Goal: Information Seeking & Learning: Learn about a topic

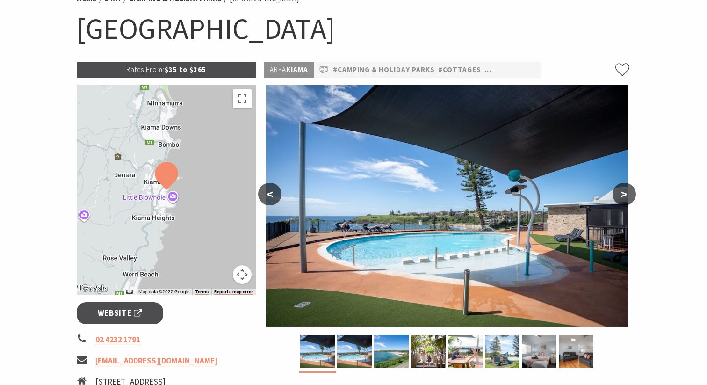
scroll to position [90, 0]
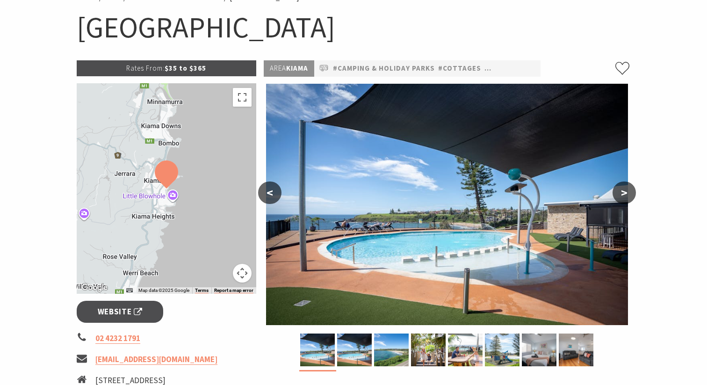
click at [625, 197] on button ">" at bounding box center [624, 192] width 23 height 22
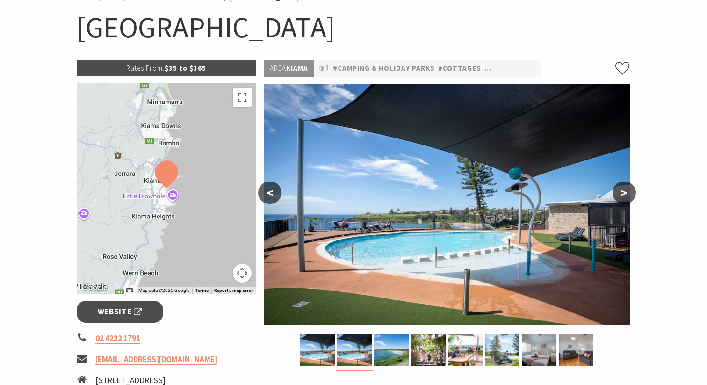
click at [625, 197] on button ">" at bounding box center [624, 192] width 23 height 22
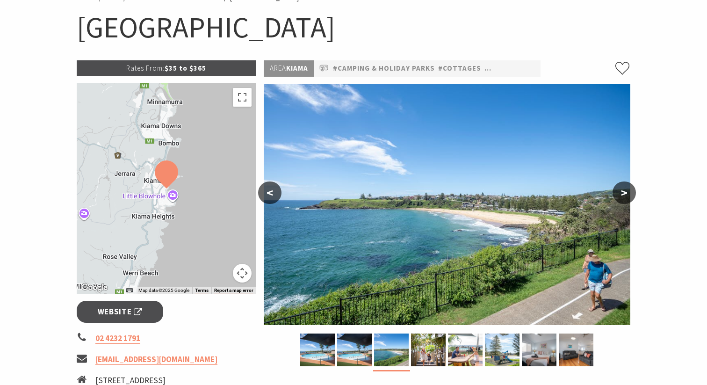
click at [625, 197] on button ">" at bounding box center [624, 192] width 23 height 22
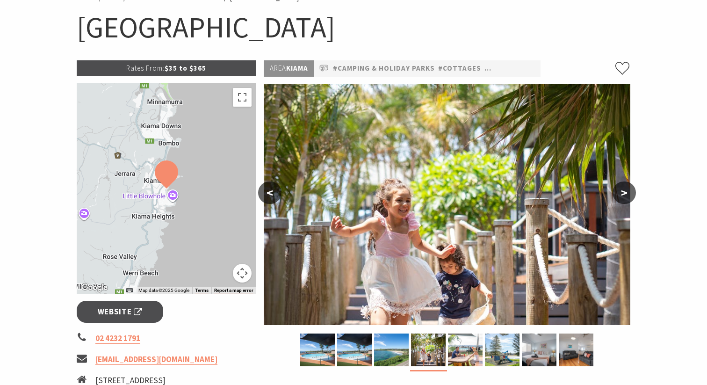
click at [625, 197] on button ">" at bounding box center [624, 192] width 23 height 22
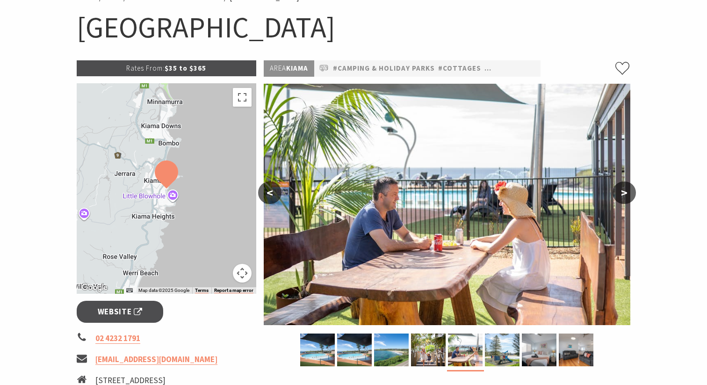
click at [625, 197] on button ">" at bounding box center [624, 192] width 23 height 22
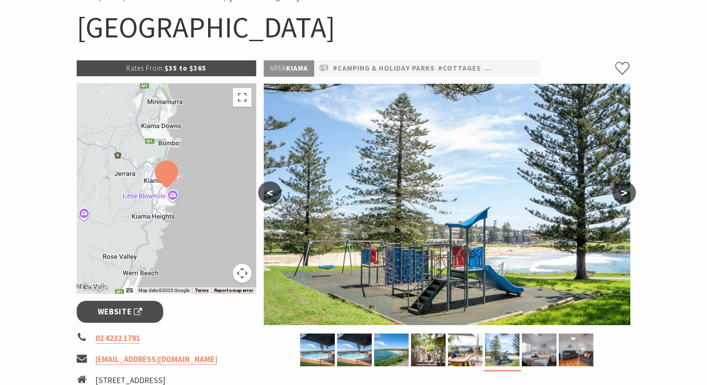
click at [625, 197] on button ">" at bounding box center [624, 192] width 23 height 22
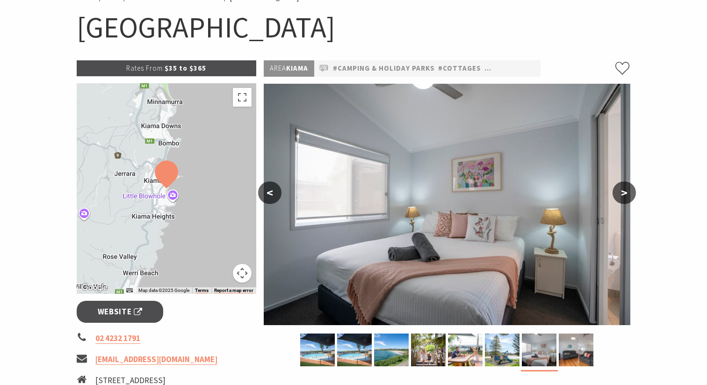
click at [625, 197] on button ">" at bounding box center [624, 192] width 23 height 22
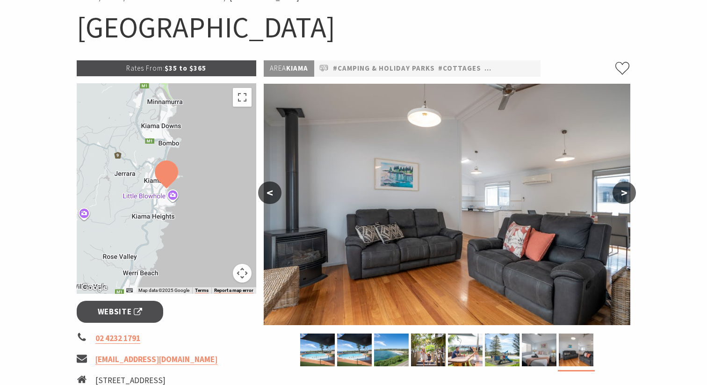
click at [625, 197] on button ">" at bounding box center [624, 192] width 23 height 22
click at [624, 195] on button ">" at bounding box center [624, 192] width 23 height 22
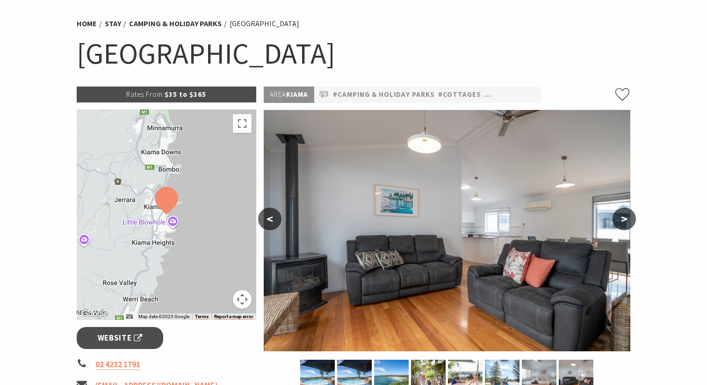
scroll to position [0, 0]
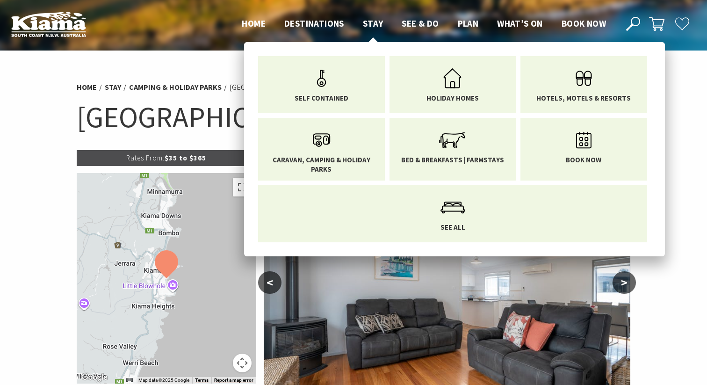
click at [374, 23] on span "Stay" at bounding box center [373, 23] width 21 height 11
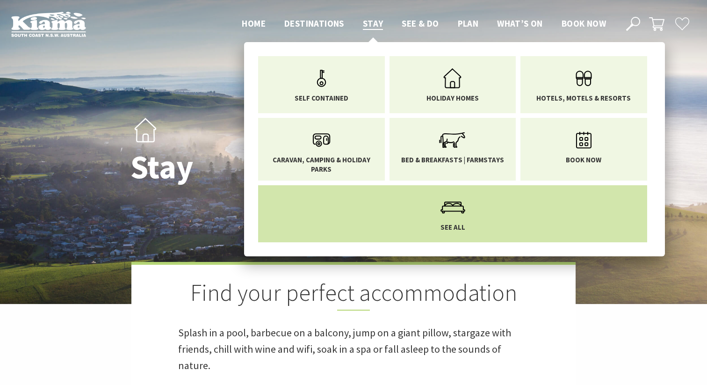
click at [473, 227] on li "See All" at bounding box center [452, 213] width 389 height 57
click at [451, 219] on icon "Main Menu" at bounding box center [453, 207] width 30 height 30
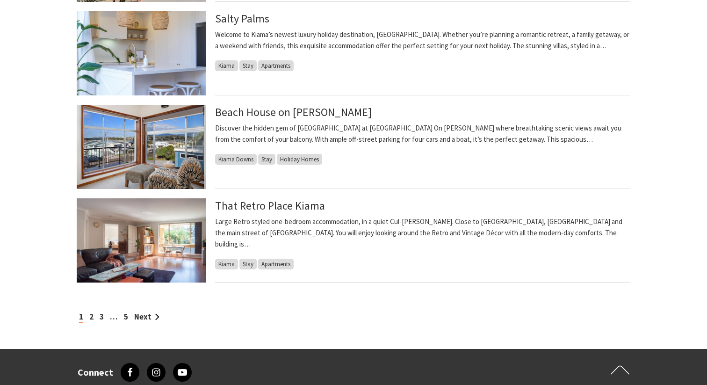
scroll to position [919, 0]
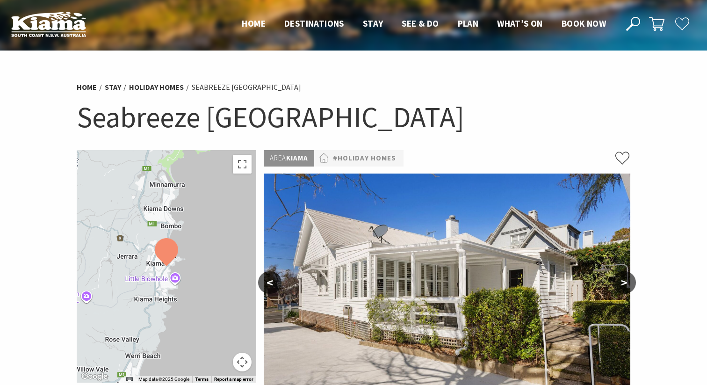
click at [624, 285] on button ">" at bounding box center [624, 282] width 23 height 22
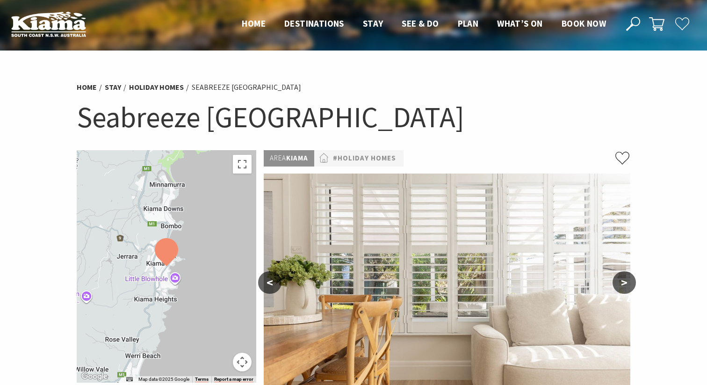
click at [624, 285] on button ">" at bounding box center [624, 282] width 23 height 22
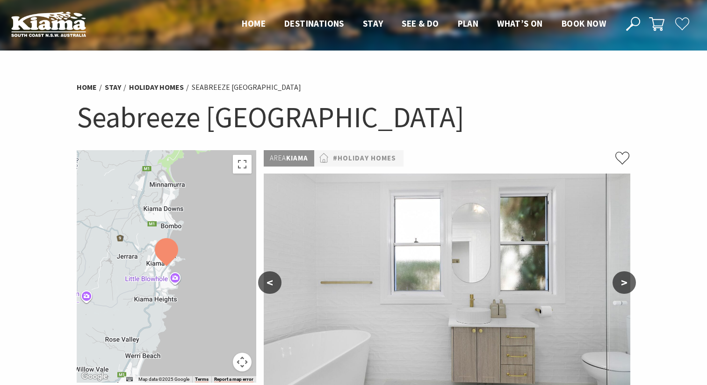
click at [624, 285] on button ">" at bounding box center [624, 282] width 23 height 22
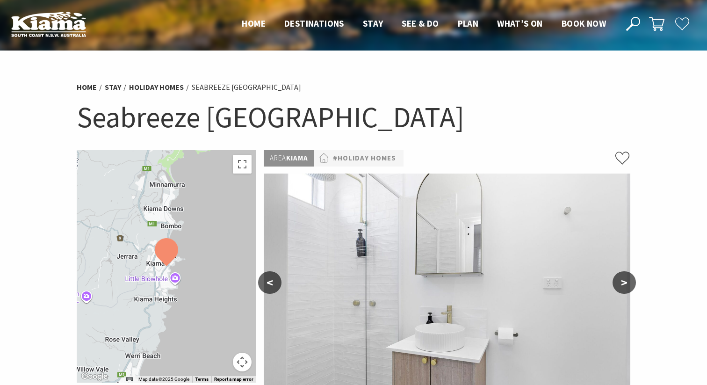
click at [624, 285] on button ">" at bounding box center [624, 282] width 23 height 22
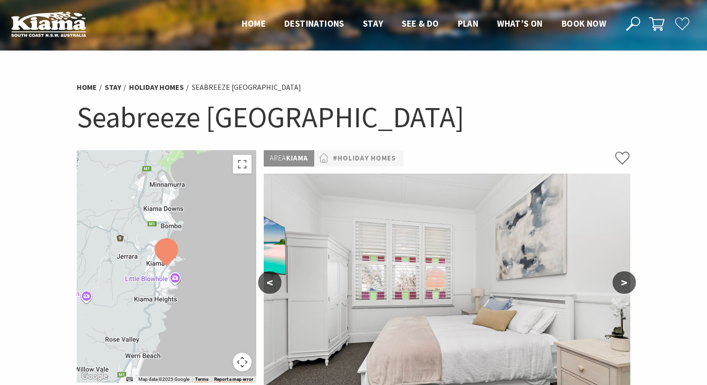
click at [624, 285] on button ">" at bounding box center [624, 282] width 23 height 22
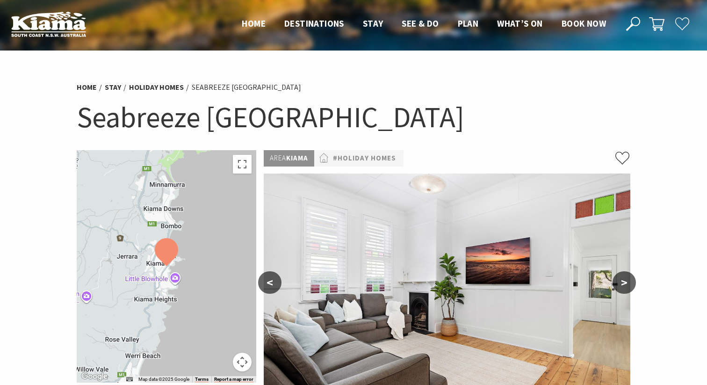
click at [624, 285] on button ">" at bounding box center [624, 282] width 23 height 22
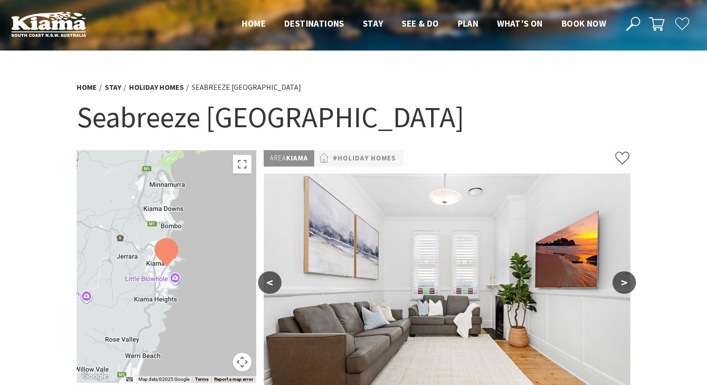
click at [624, 285] on button ">" at bounding box center [624, 282] width 23 height 22
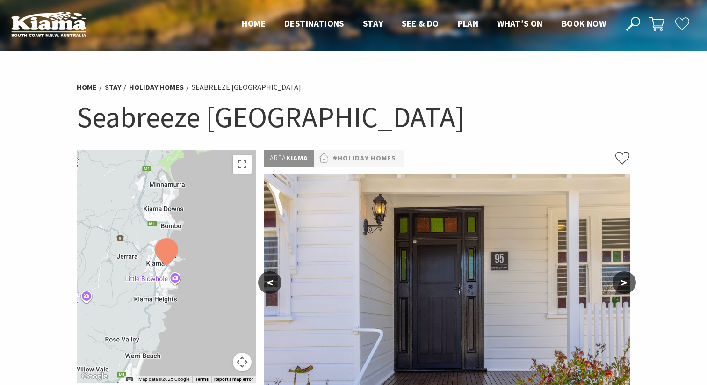
click at [624, 285] on button ">" at bounding box center [624, 282] width 23 height 22
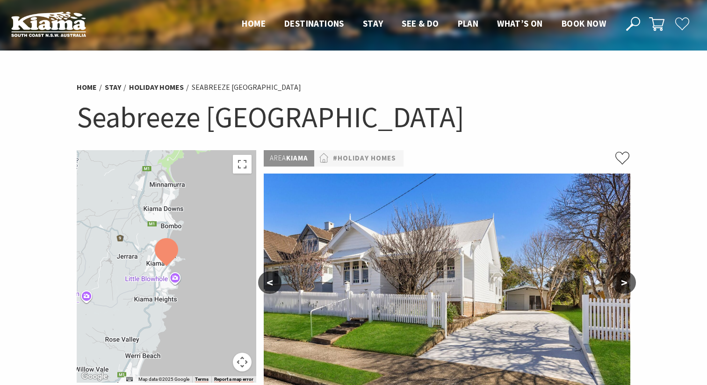
click at [624, 285] on button ">" at bounding box center [624, 282] width 23 height 22
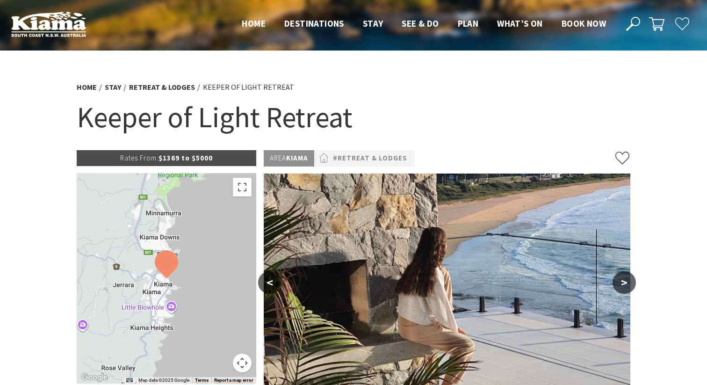
click at [620, 282] on button ">" at bounding box center [624, 282] width 23 height 22
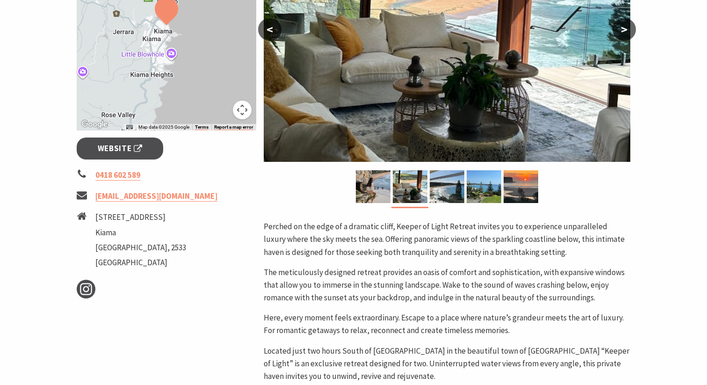
scroll to position [254, 0]
